Goal: Navigation & Orientation: Find specific page/section

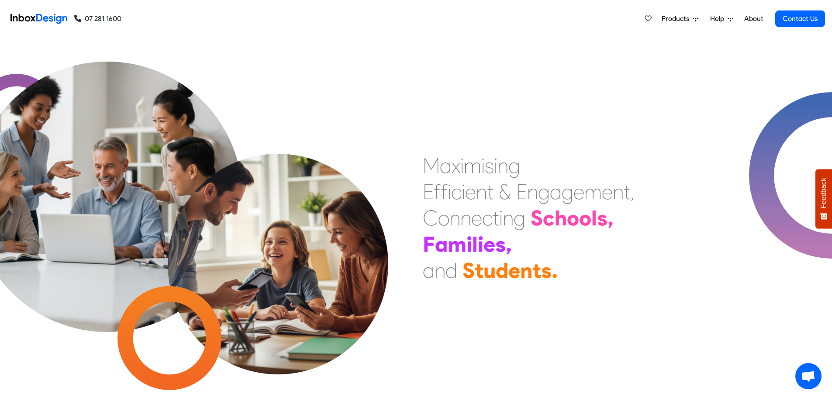
click at [754, 15] on link "About" at bounding box center [754, 18] width 24 height 17
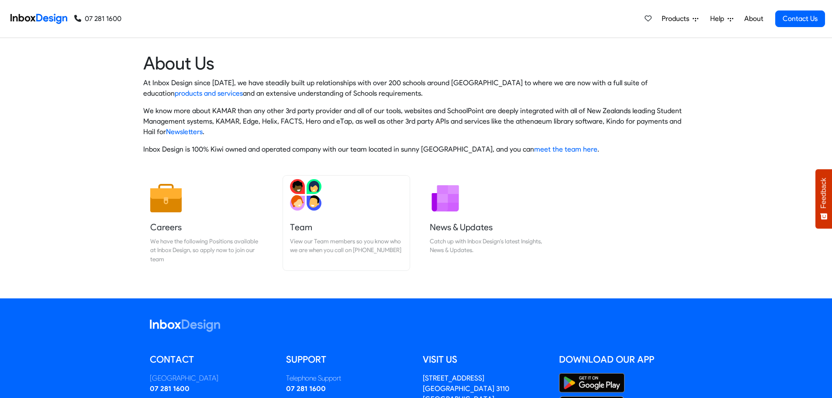
click at [300, 214] on link "Team View our Team members so you know who we are when you call on 07 281 1600" at bounding box center [346, 223] width 127 height 95
